Goal: Task Accomplishment & Management: Complete application form

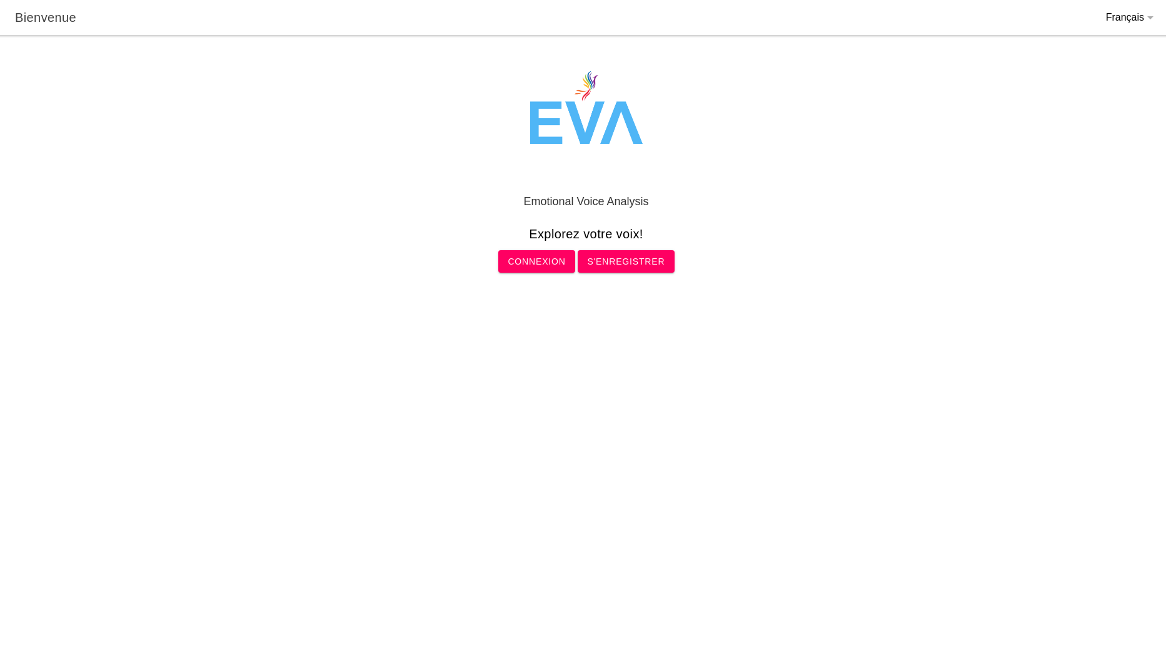
click at [0, 0] on slot "S'enregistrer" at bounding box center [0, 0] width 0 height 0
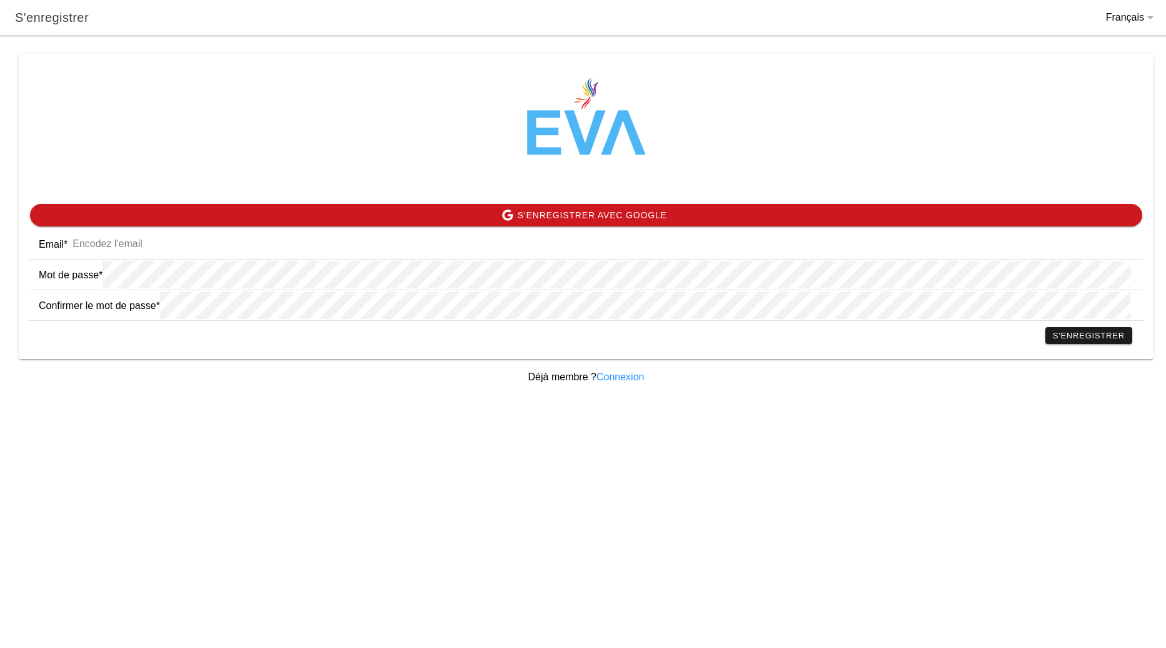
click at [138, 242] on input "email" at bounding box center [601, 244] width 1066 height 28
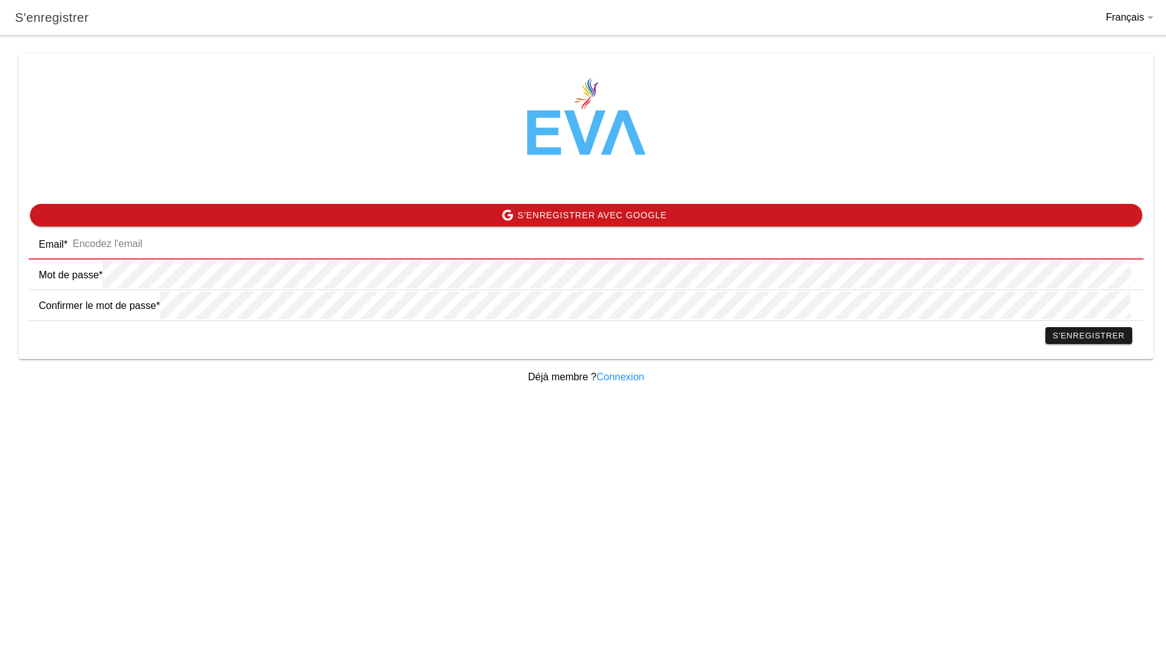
type input "[EMAIL_ADDRESS][DOMAIN_NAME]"
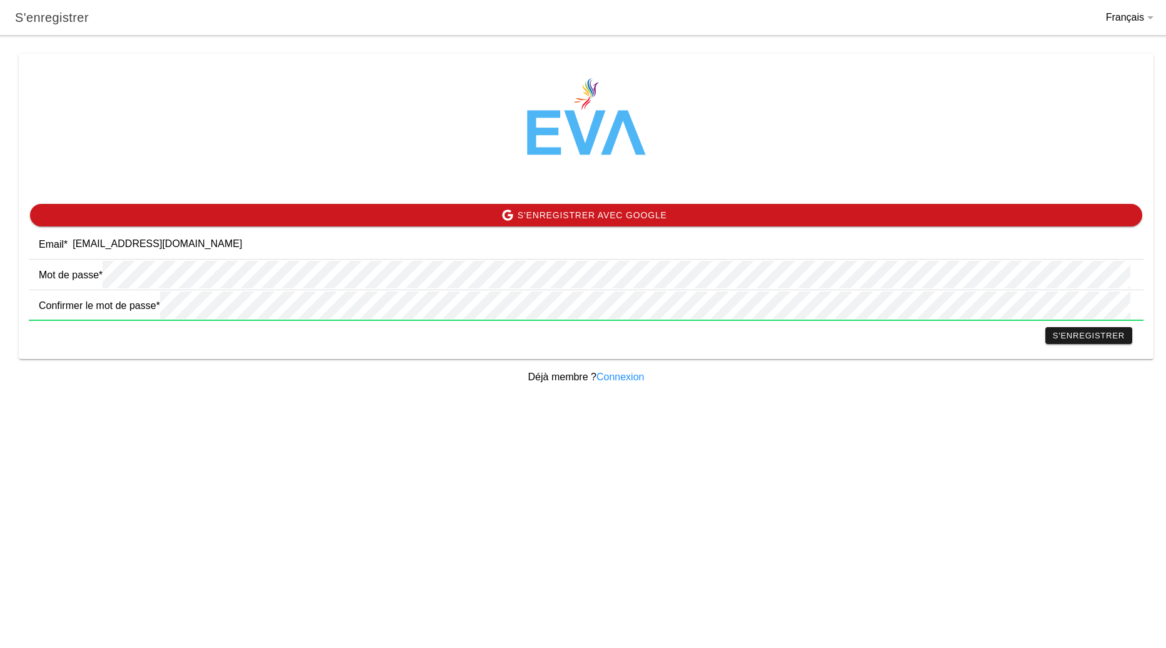
click at [0, 0] on slot "S'enregistrer" at bounding box center [0, 0] width 0 height 0
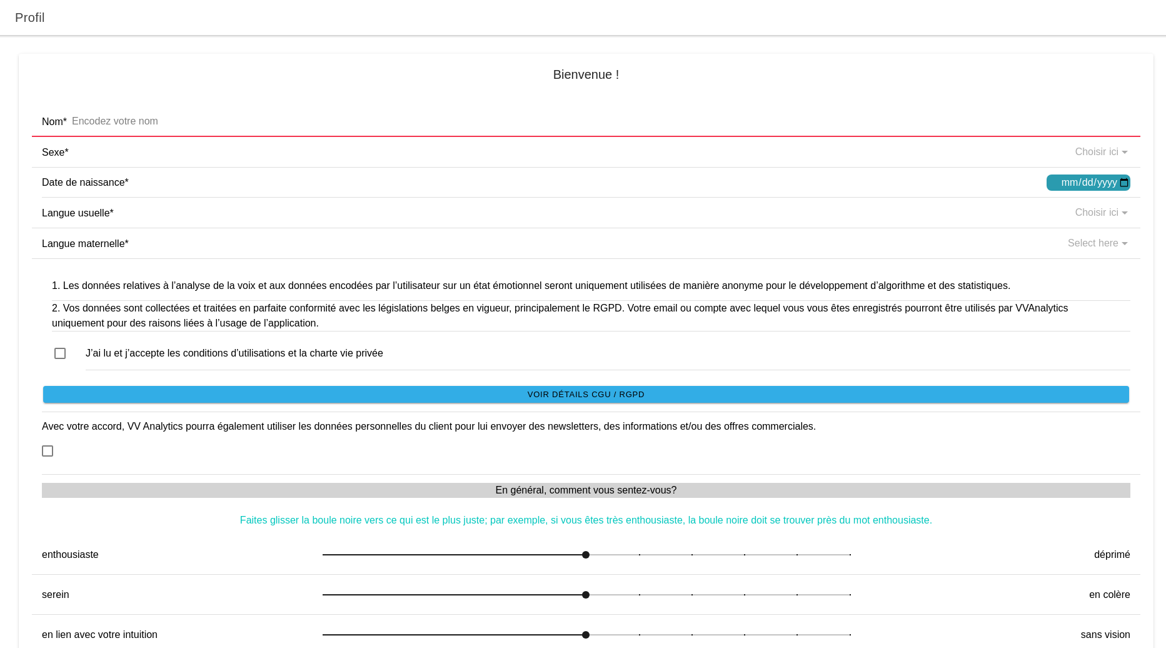
click at [144, 120] on input "text" at bounding box center [598, 122] width 1063 height 28
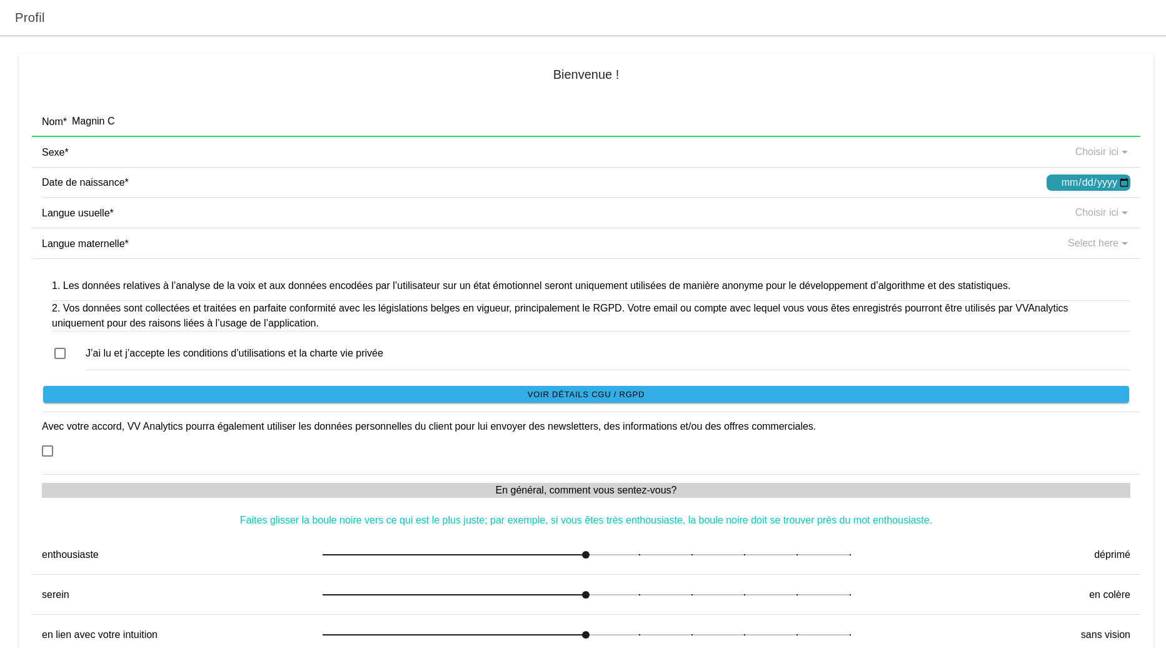
type input "Magnin C"
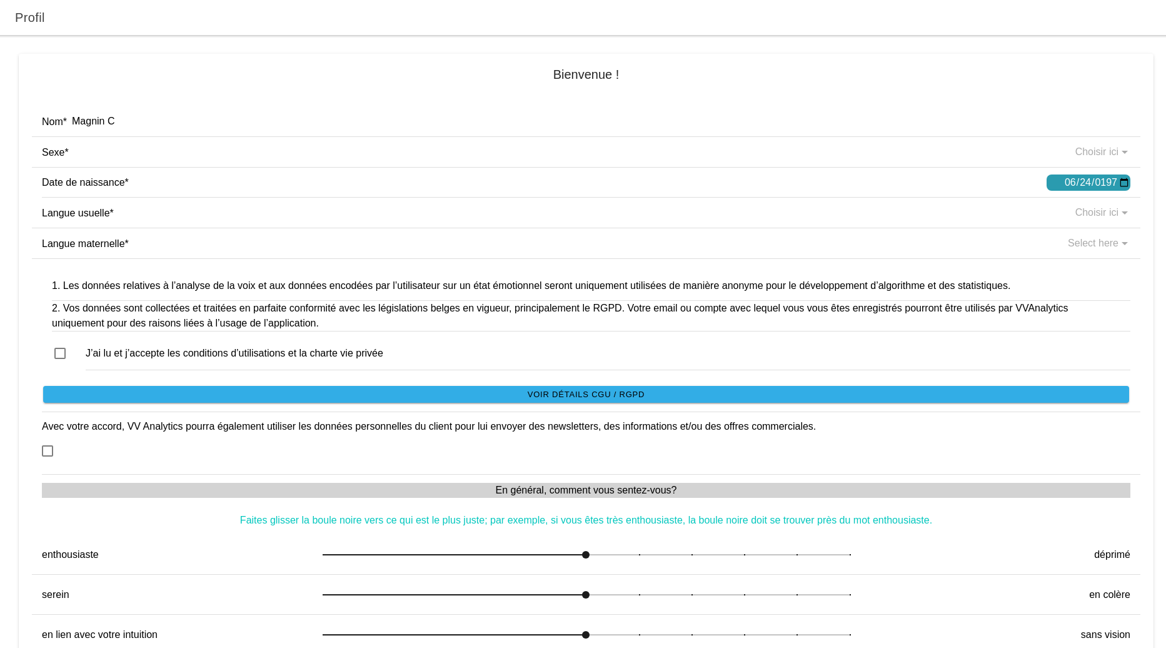
type input "[DATE]"
click at [1070, 213] on button "button" at bounding box center [591, 213] width 1098 height 30
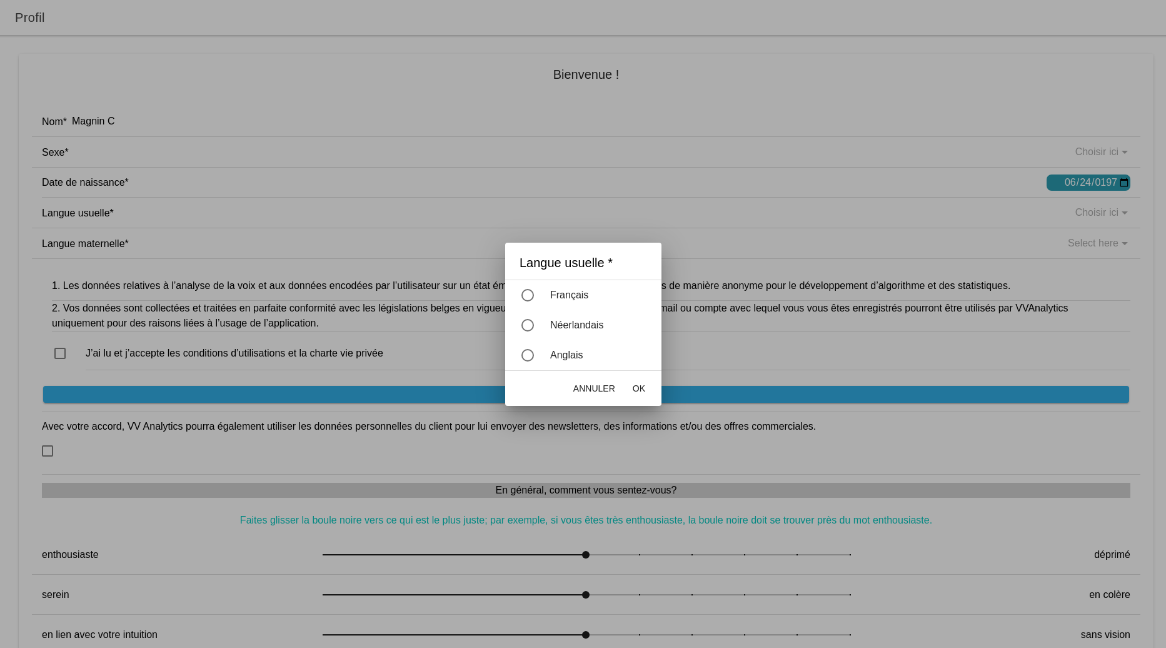
click at [527, 295] on div "button" at bounding box center [527, 295] width 13 height 13
click at [642, 391] on span "OK" at bounding box center [638, 388] width 13 height 13
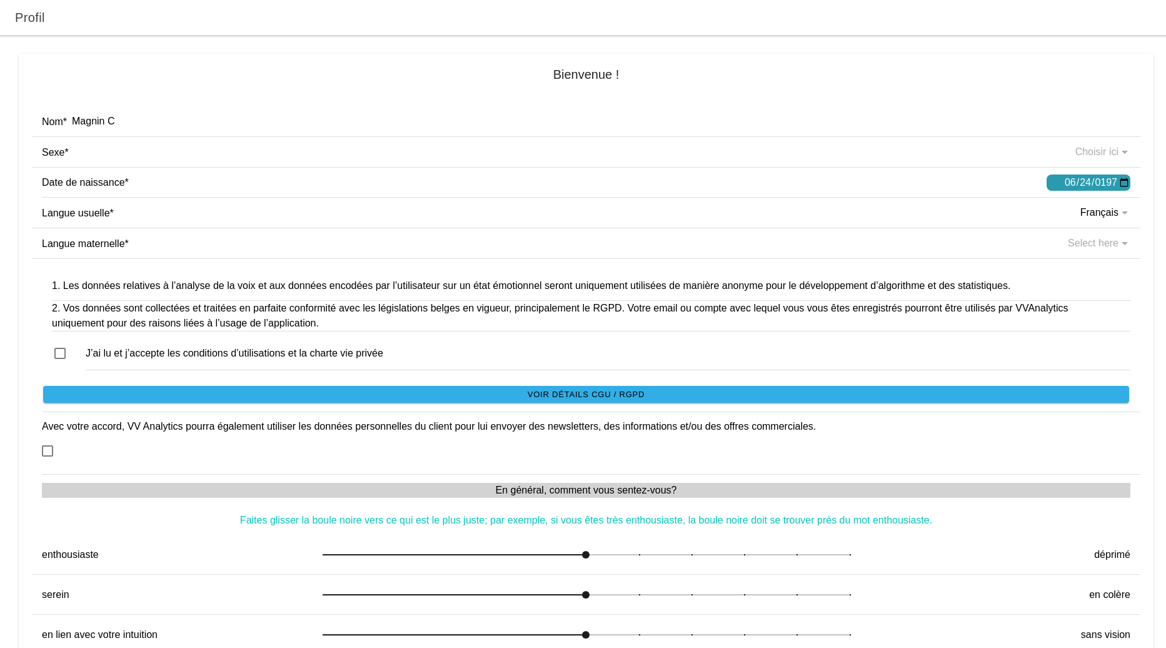
click at [1103, 241] on button "button" at bounding box center [591, 243] width 1098 height 30
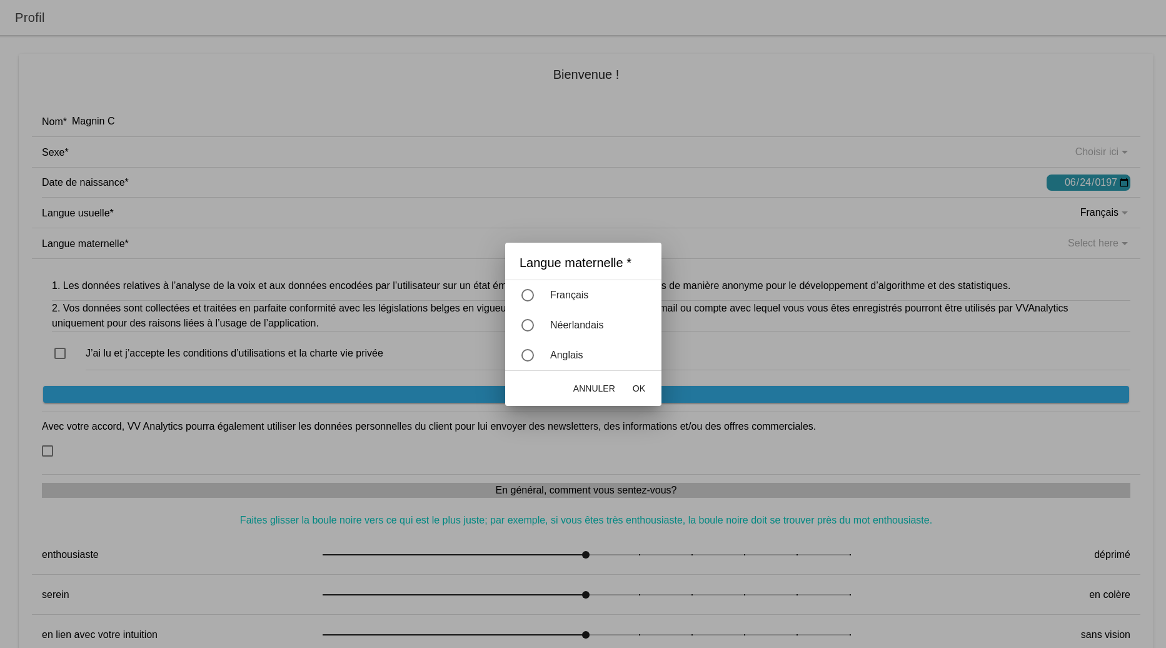
click at [523, 296] on div "button" at bounding box center [527, 295] width 13 height 13
click at [377, 228] on ion-backdrop at bounding box center [583, 324] width 1166 height 648
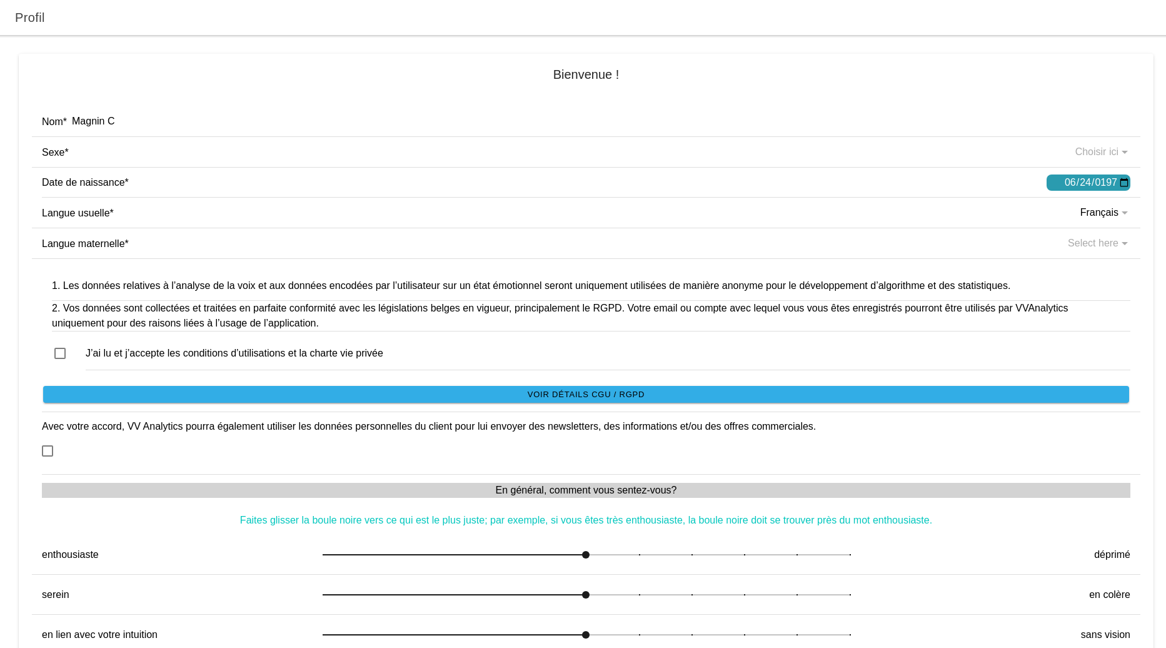
click at [61, 353] on button "button" at bounding box center [586, 353] width 1088 height 34
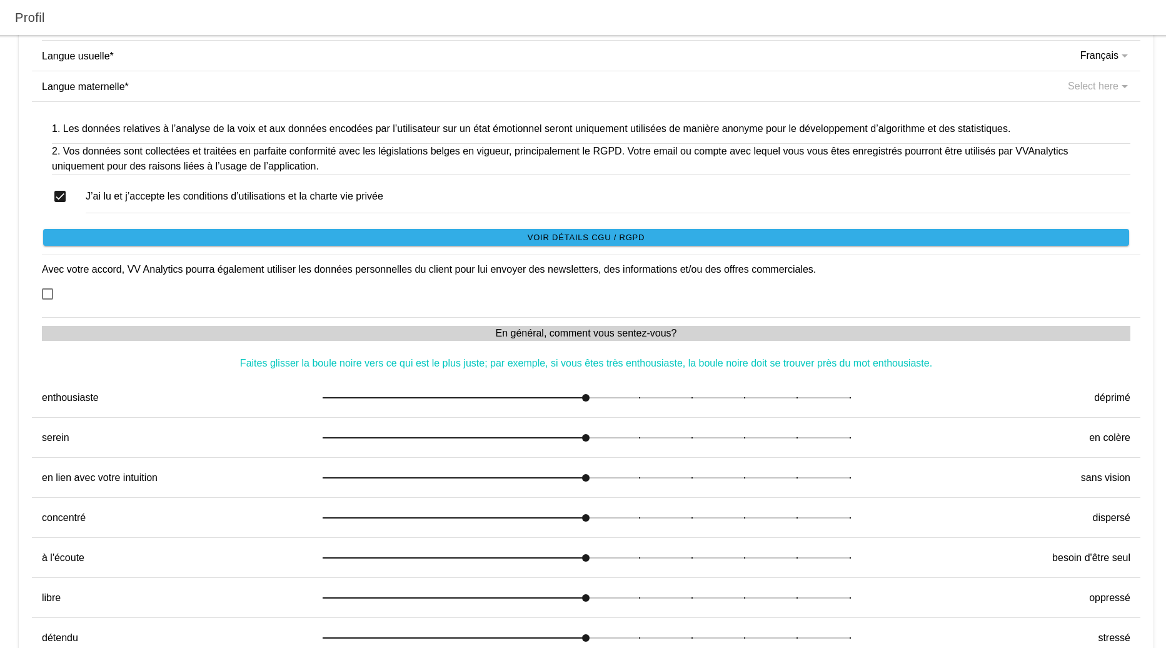
scroll to position [188, 0]
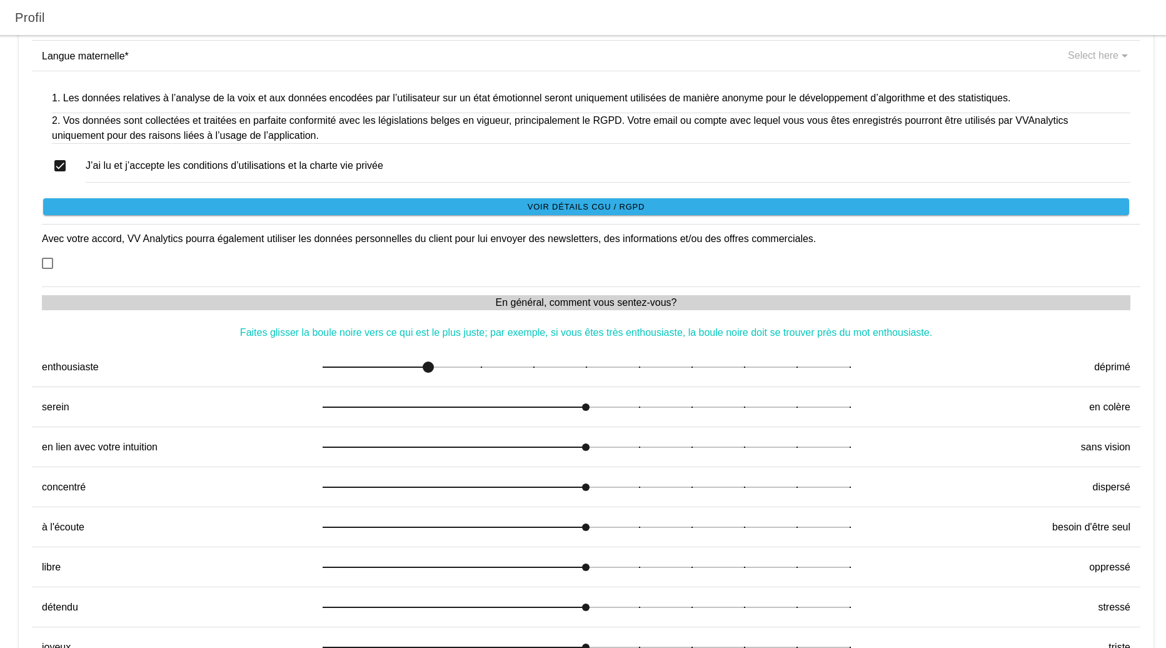
drag, startPoint x: 581, startPoint y: 369, endPoint x: 437, endPoint y: 375, distance: 144.5
click at [437, 375] on div at bounding box center [586, 367] width 527 height 26
drag, startPoint x: 585, startPoint y: 411, endPoint x: 354, endPoint y: 414, distance: 230.7
click at [354, 414] on div at bounding box center [586, 407] width 527 height 26
drag, startPoint x: 581, startPoint y: 451, endPoint x: 353, endPoint y: 468, distance: 229.4
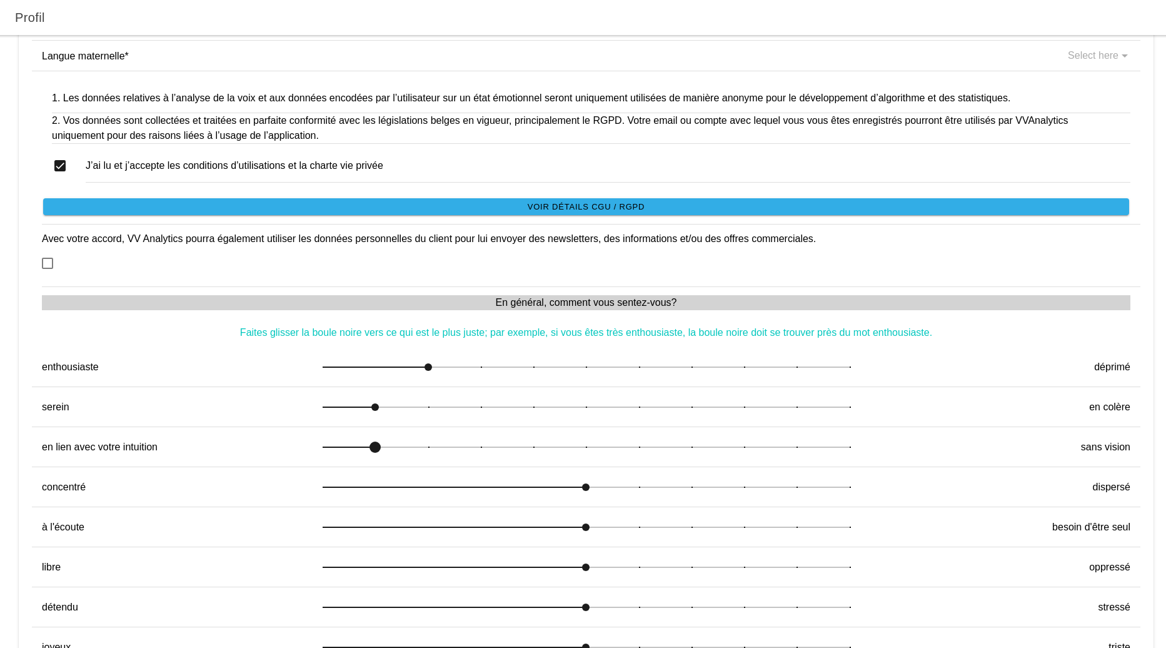
click at [353, 468] on formly-form "Nom * Magnin C Sexe * [DEMOGRAPHIC_DATA] Femme Autre Date de naissance * [DEMOG…" at bounding box center [586, 526] width 1108 height 1215
drag, startPoint x: 568, startPoint y: 493, endPoint x: 428, endPoint y: 507, distance: 140.7
click at [428, 507] on formly-form "Nom * Magnin C Sexe * [DEMOGRAPHIC_DATA] Femme Autre Date de naissance * [DEMOG…" at bounding box center [586, 526] width 1108 height 1215
drag, startPoint x: 581, startPoint y: 532, endPoint x: 419, endPoint y: 543, distance: 161.6
click at [419, 543] on div "à l'écoute besoin d'être seul" at bounding box center [586, 526] width 1088 height 39
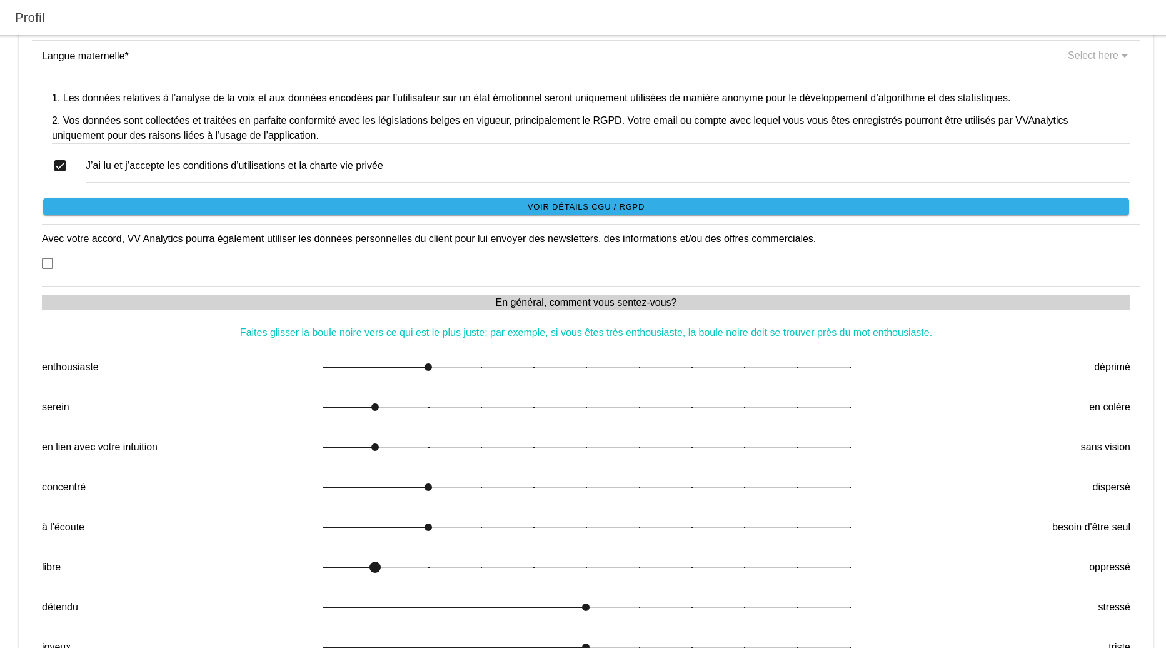
drag, startPoint x: 582, startPoint y: 572, endPoint x: 388, endPoint y: 585, distance: 194.2
click at [388, 585] on div "libre oppressé" at bounding box center [586, 566] width 1088 height 39
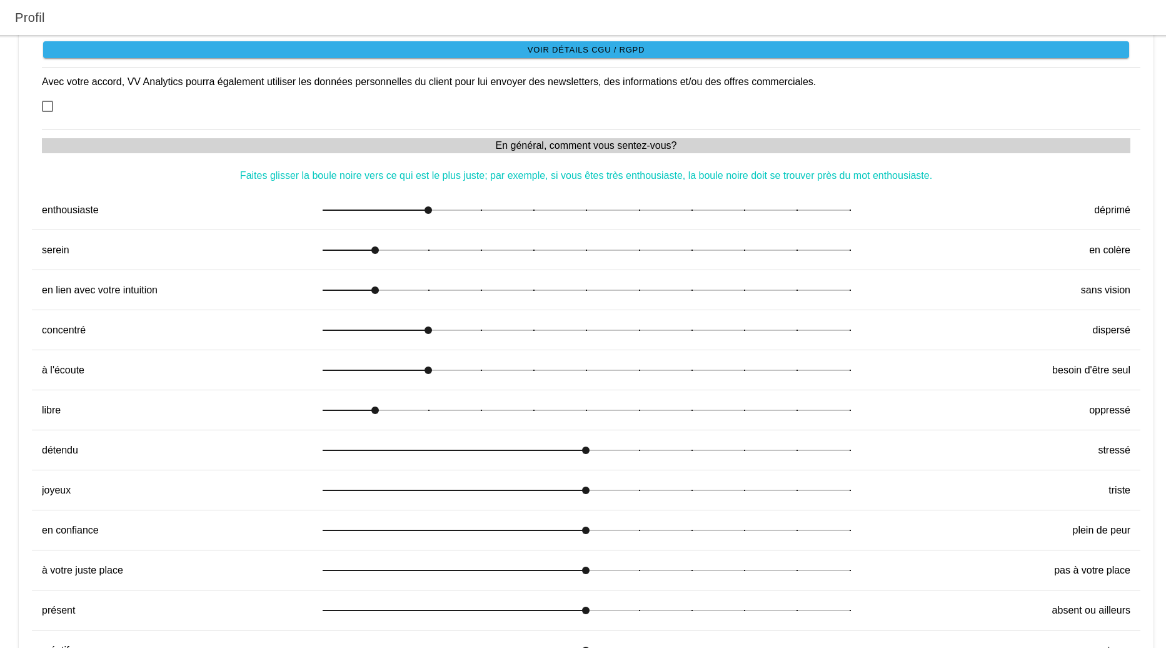
scroll to position [438, 0]
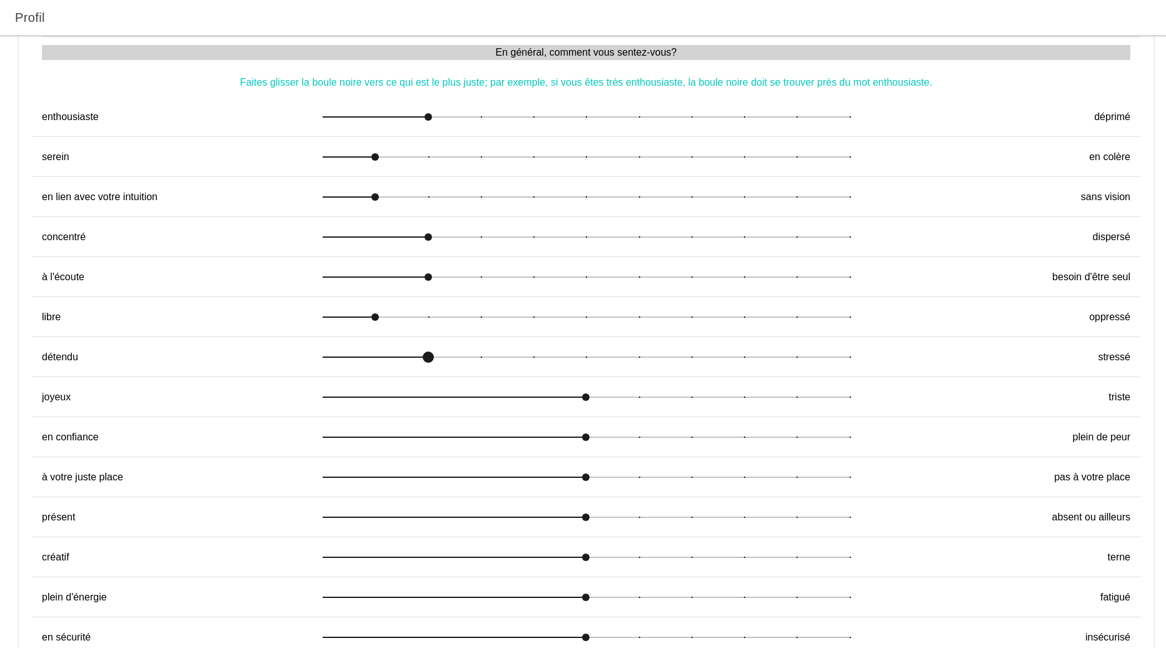
drag, startPoint x: 581, startPoint y: 359, endPoint x: 429, endPoint y: 365, distance: 152.7
click at [429, 365] on div at bounding box center [428, 357] width 23 height 23
drag, startPoint x: 585, startPoint y: 398, endPoint x: 433, endPoint y: 403, distance: 152.0
click at [433, 403] on div at bounding box center [428, 397] width 23 height 23
drag, startPoint x: 584, startPoint y: 437, endPoint x: 378, endPoint y: 441, distance: 206.3
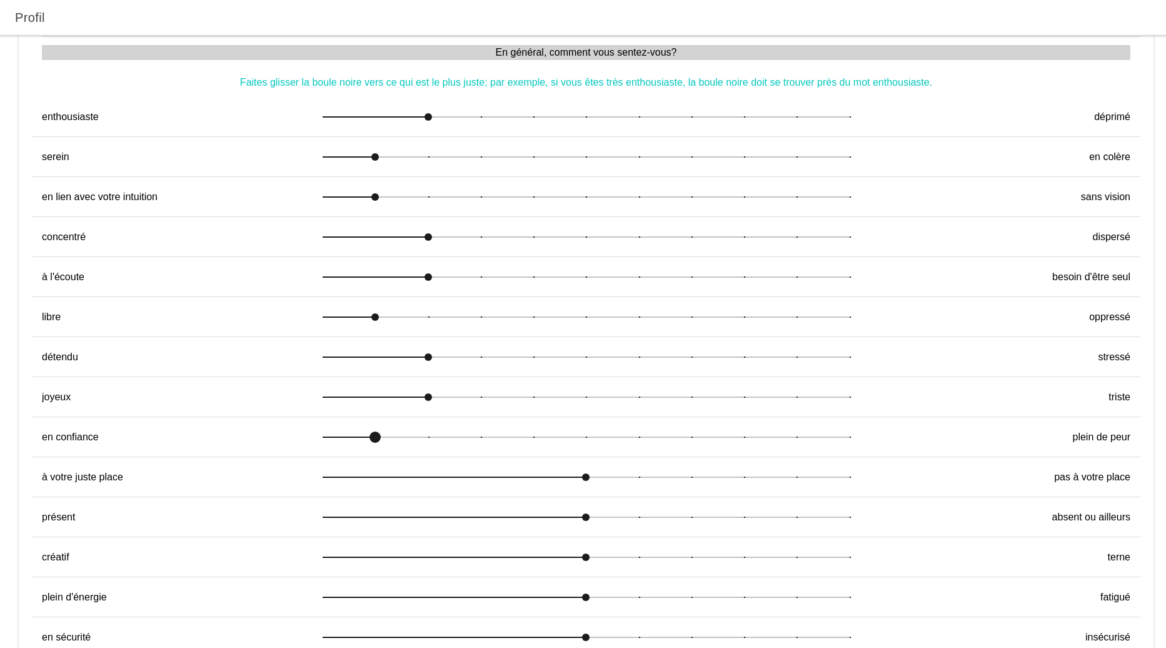
click at [378, 441] on div at bounding box center [375, 437] width 23 height 23
drag, startPoint x: 583, startPoint y: 482, endPoint x: 377, endPoint y: 487, distance: 205.7
click at [377, 487] on div at bounding box center [375, 477] width 23 height 23
drag, startPoint x: 586, startPoint y: 520, endPoint x: 374, endPoint y: 523, distance: 211.9
click at [374, 523] on div at bounding box center [375, 517] width 23 height 23
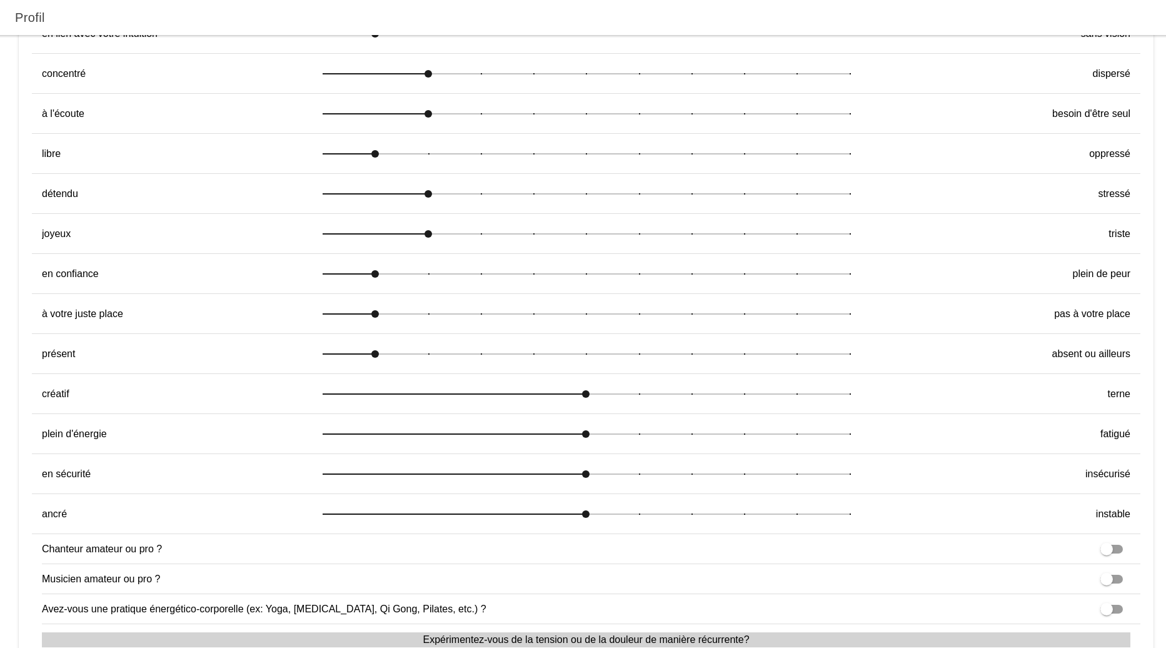
scroll to position [625, 0]
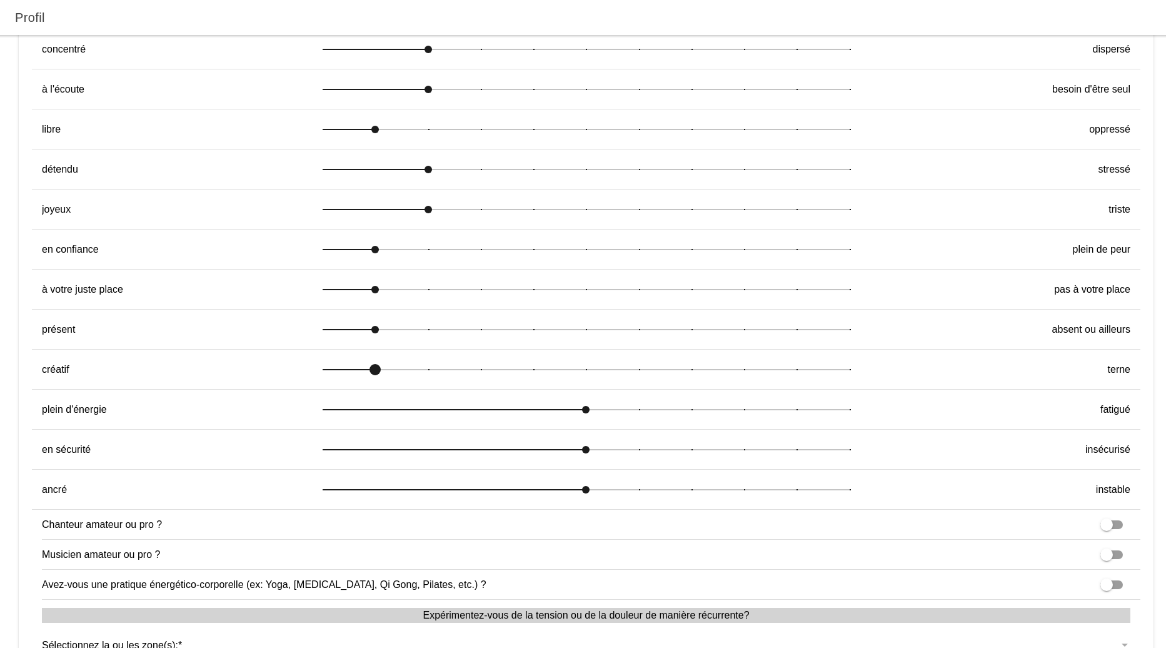
drag, startPoint x: 583, startPoint y: 371, endPoint x: 371, endPoint y: 378, distance: 211.4
click at [371, 378] on div at bounding box center [375, 369] width 23 height 23
drag, startPoint x: 582, startPoint y: 407, endPoint x: 429, endPoint y: 413, distance: 152.7
click at [429, 413] on div at bounding box center [428, 409] width 23 height 23
drag, startPoint x: 585, startPoint y: 449, endPoint x: 407, endPoint y: 459, distance: 177.8
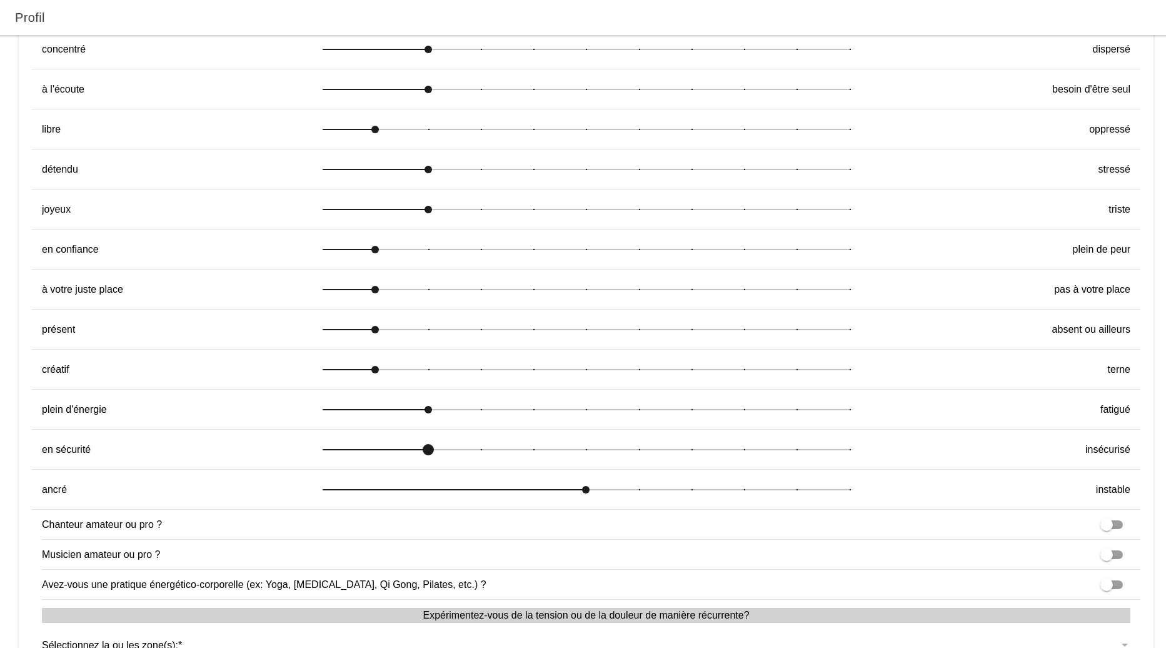
click at [407, 459] on div at bounding box center [586, 449] width 527 height 26
drag, startPoint x: 585, startPoint y: 493, endPoint x: 403, endPoint y: 498, distance: 182.6
click at [403, 498] on div at bounding box center [586, 489] width 527 height 26
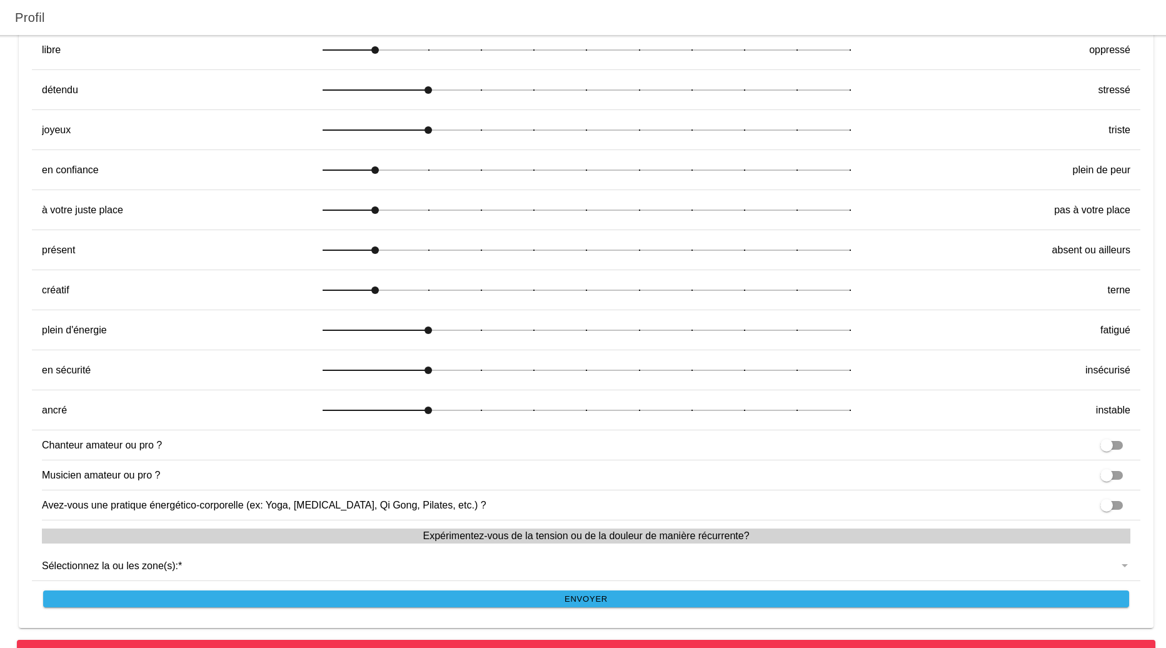
scroll to position [731, 0]
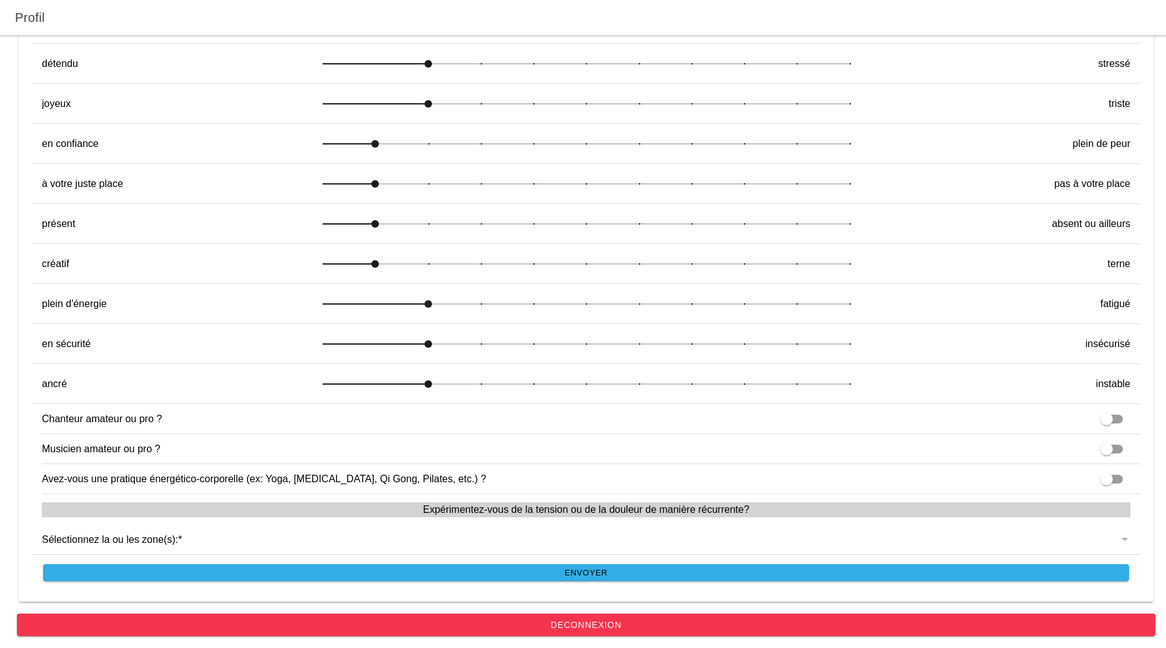
click at [1116, 537] on button "button" at bounding box center [591, 539] width 1098 height 30
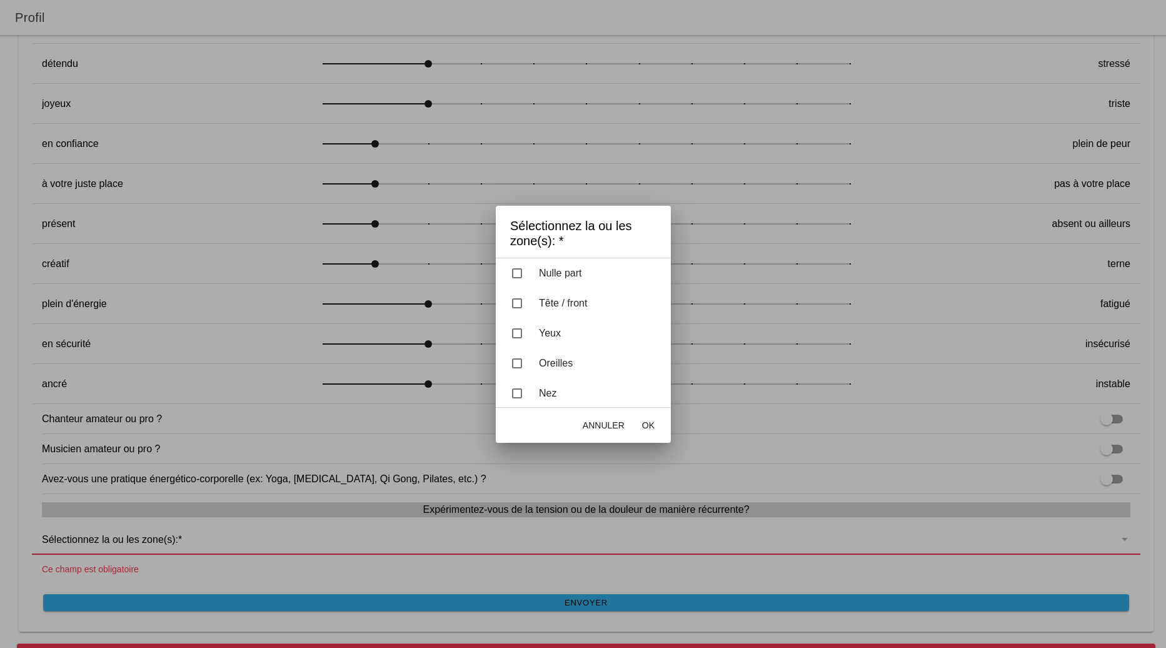
click at [516, 301] on div "button" at bounding box center [517, 303] width 10 height 10
click at [520, 329] on div "button" at bounding box center [517, 333] width 10 height 10
click at [516, 363] on div "button" at bounding box center [517, 363] width 10 height 10
click at [520, 391] on div "button" at bounding box center [517, 393] width 10 height 10
click at [514, 300] on div "button" at bounding box center [517, 303] width 10 height 10
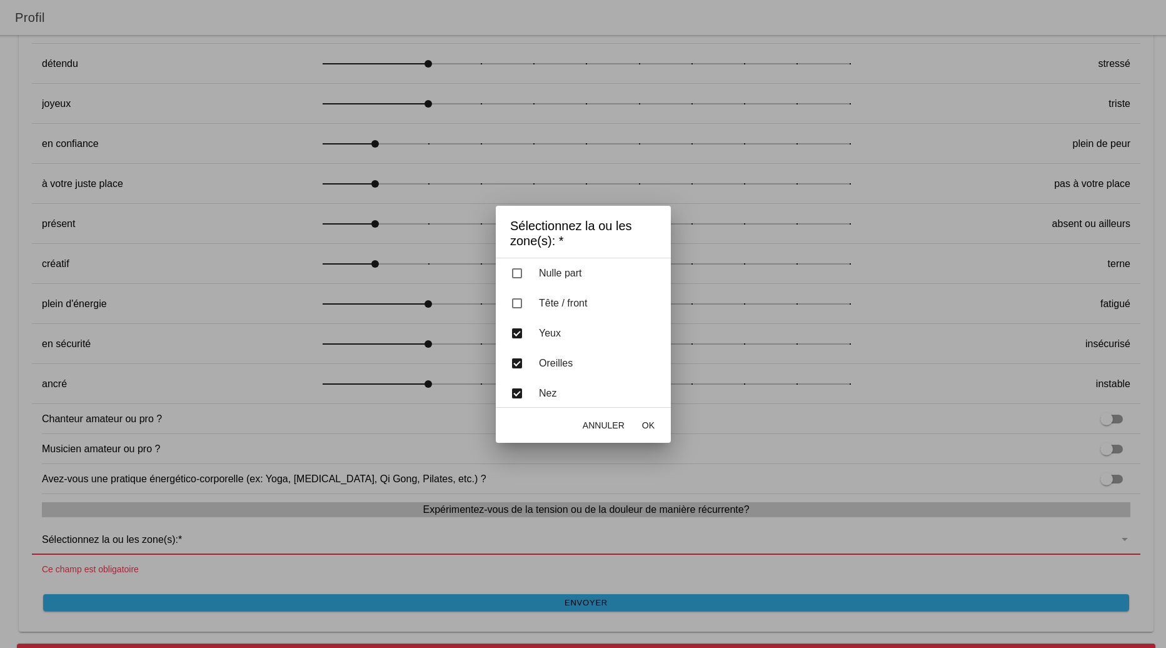
click at [519, 328] on div "Yeux" at bounding box center [588, 333] width 165 height 28
click at [516, 357] on div "Oreilles" at bounding box center [588, 363] width 165 height 28
click at [521, 391] on div "button" at bounding box center [517, 393] width 10 height 10
drag, startPoint x: 513, startPoint y: 268, endPoint x: 530, endPoint y: 274, distance: 18.0
click at [515, 268] on div "Nulle part" at bounding box center [583, 273] width 175 height 30
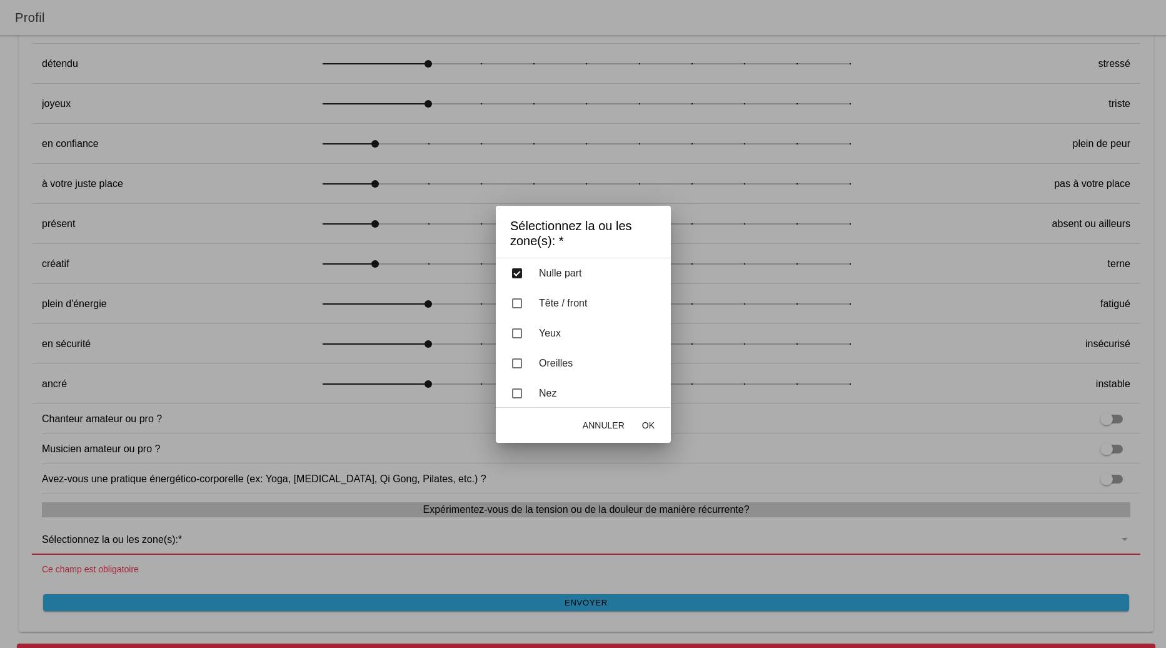
click at [648, 424] on span "OK" at bounding box center [647, 425] width 13 height 13
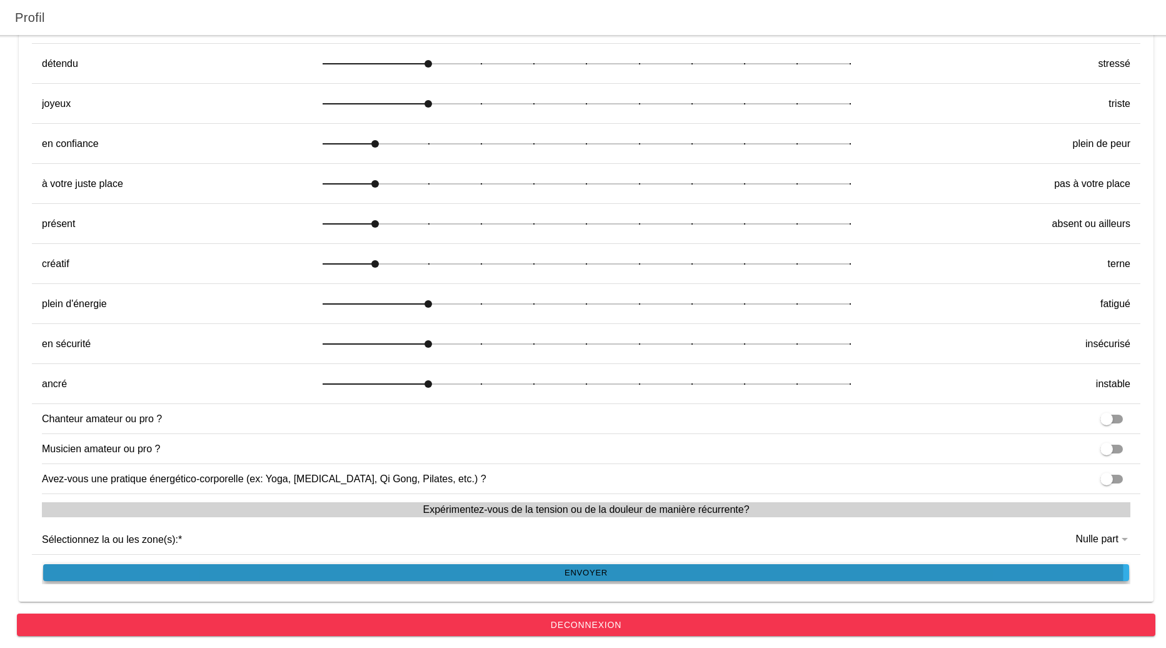
click at [0, 0] on slot "Envoyer" at bounding box center [0, 0] width 0 height 0
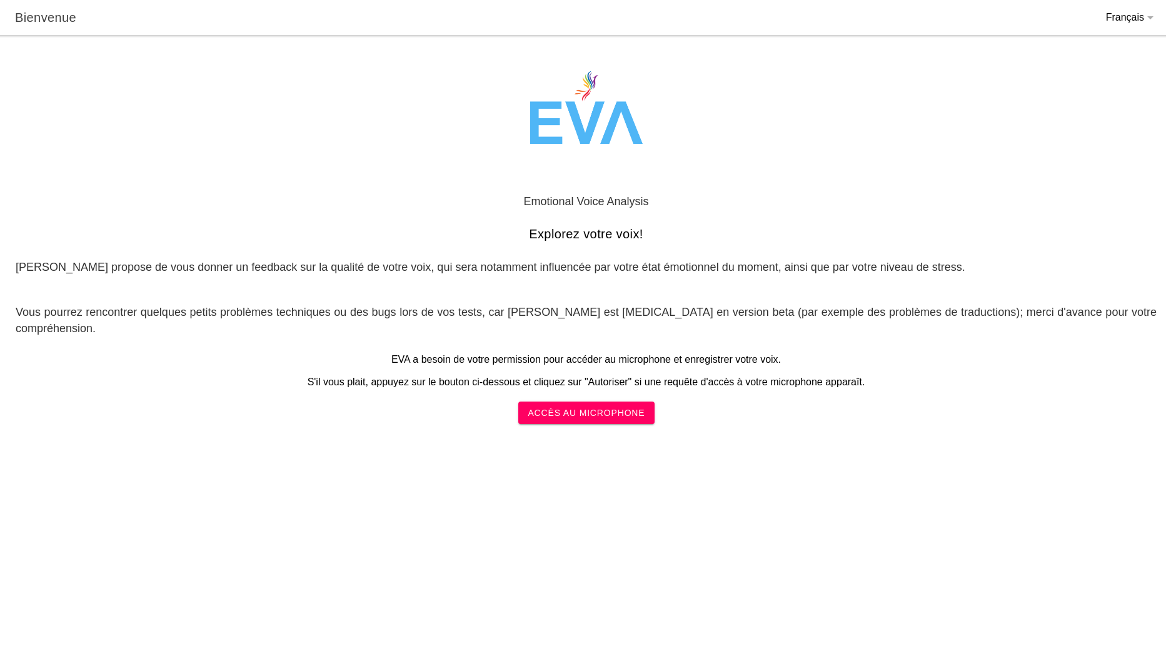
click at [0, 0] on slot "Accès au microphone" at bounding box center [0, 0] width 0 height 0
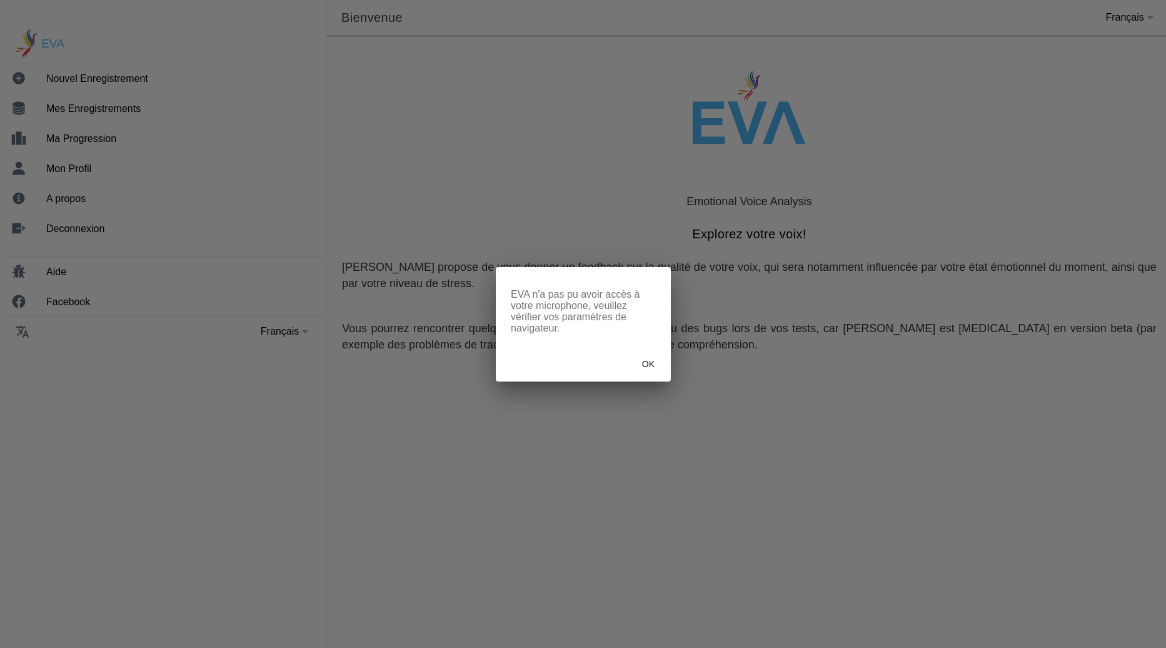
click at [648, 364] on span "OK" at bounding box center [647, 364] width 13 height 13
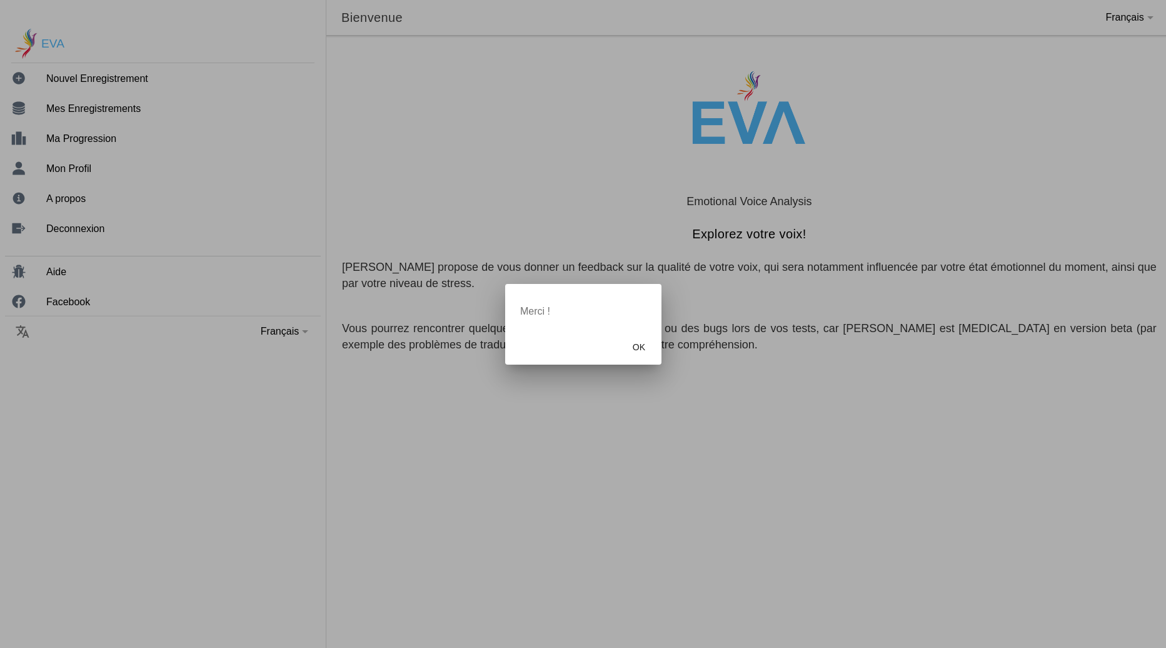
click at [640, 346] on span "OK" at bounding box center [638, 347] width 13 height 13
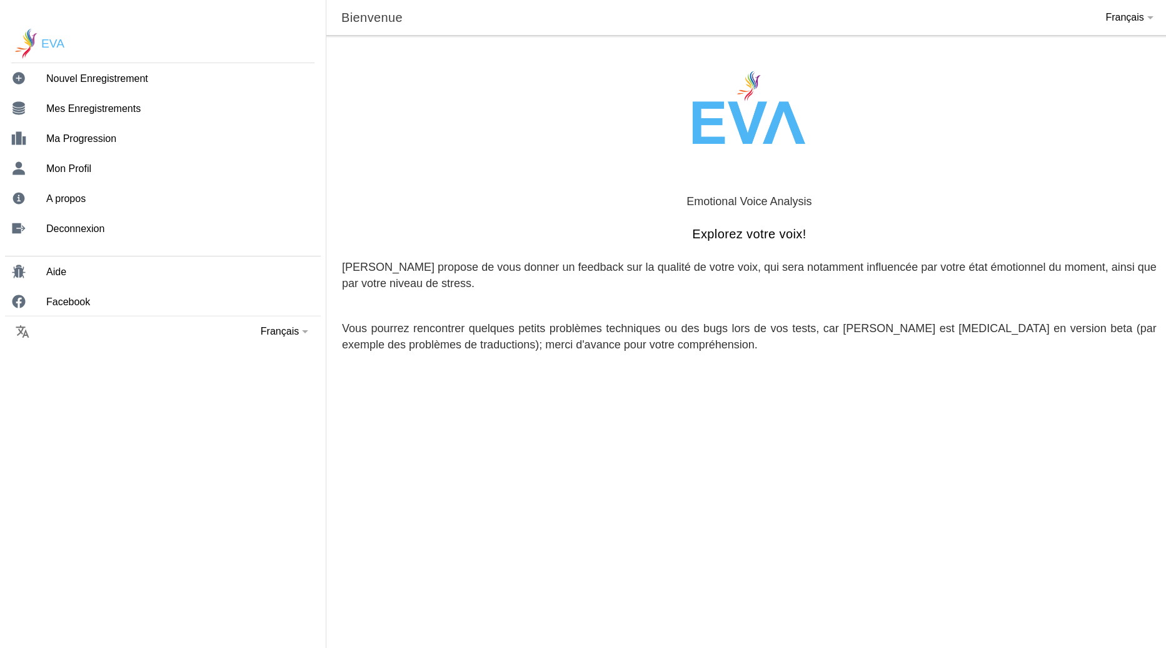
click at [83, 168] on ion-label "Mon Profil" at bounding box center [175, 168] width 258 height 11
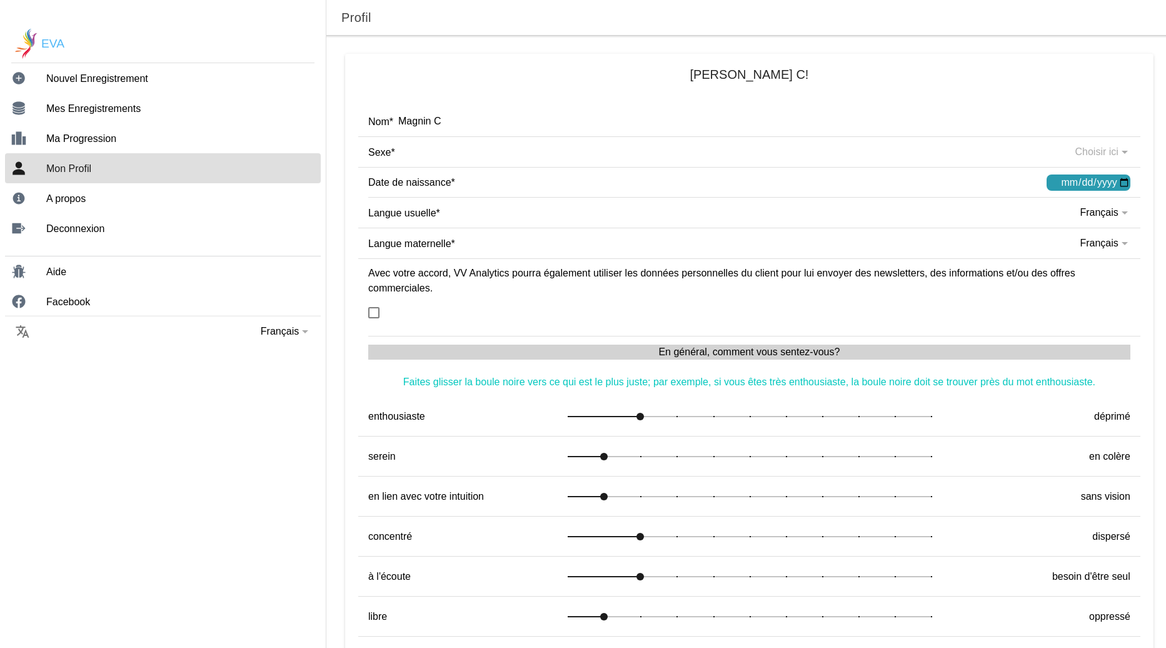
click at [97, 81] on ion-label "Nouvel Enregistrement" at bounding box center [175, 78] width 258 height 11
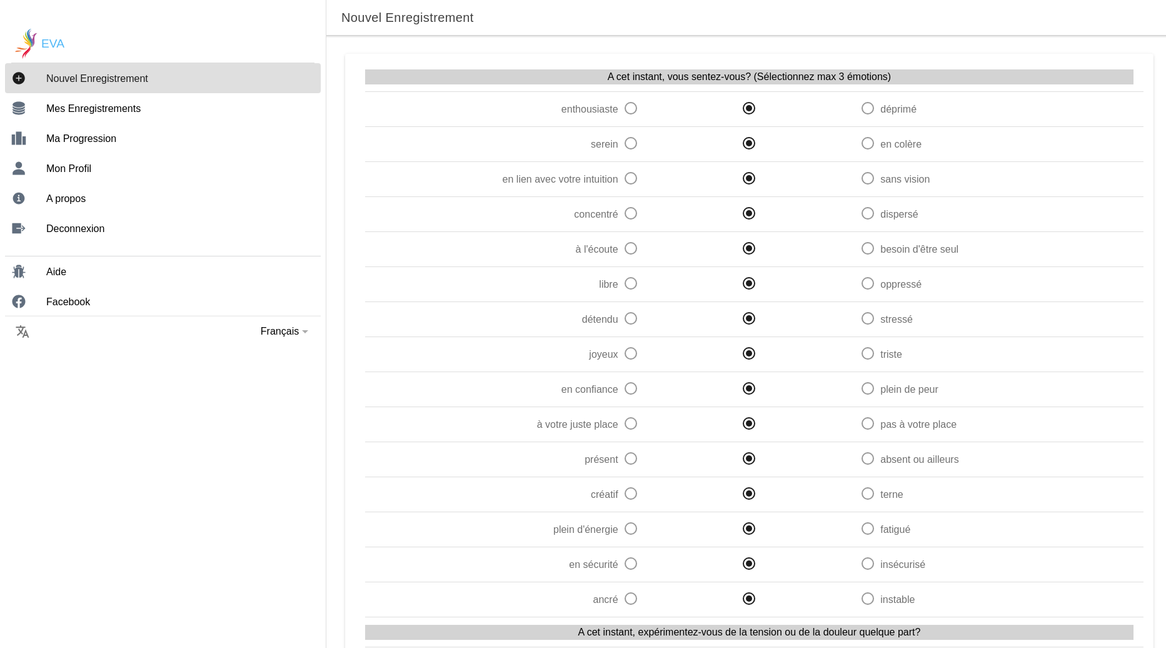
click at [90, 107] on ion-label "Mes Enregistrements" at bounding box center [175, 108] width 258 height 11
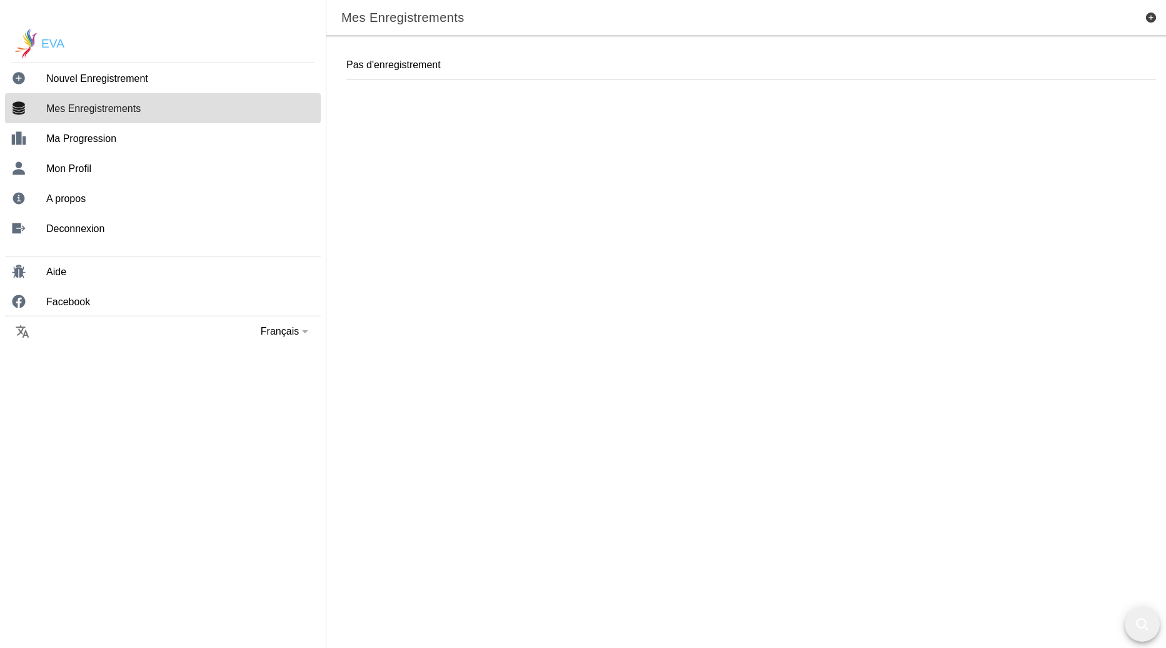
click at [93, 136] on ion-label "Ma Progression" at bounding box center [175, 138] width 258 height 11
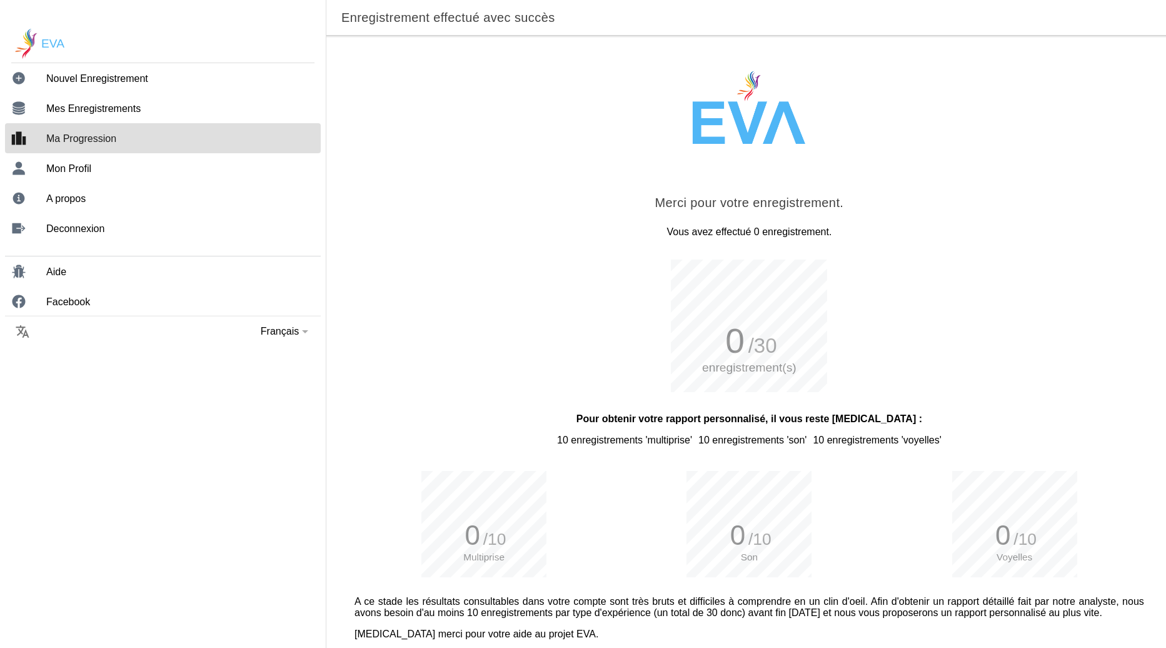
click at [94, 223] on ion-label "Deconnexion" at bounding box center [175, 228] width 258 height 11
